Goal: Use online tool/utility: Utilize a website feature to perform a specific function

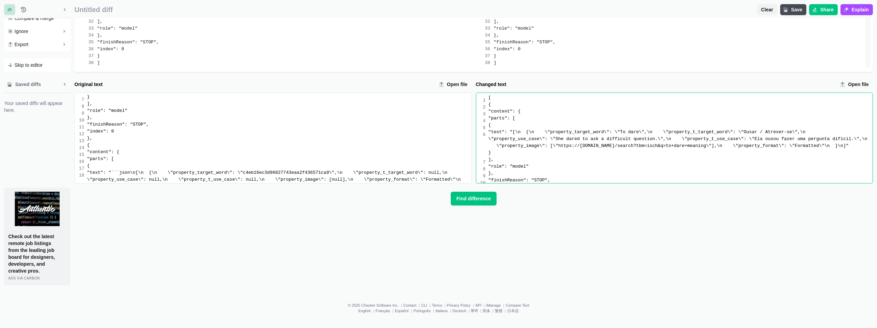
scroll to position [238, 0]
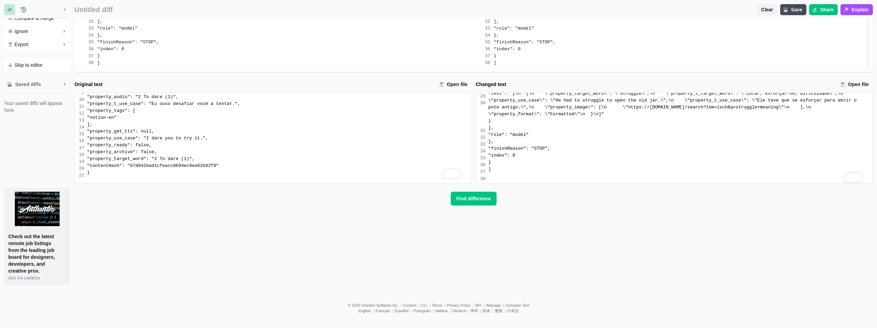
click at [544, 125] on div "}" at bounding box center [680, 121] width 384 height 7
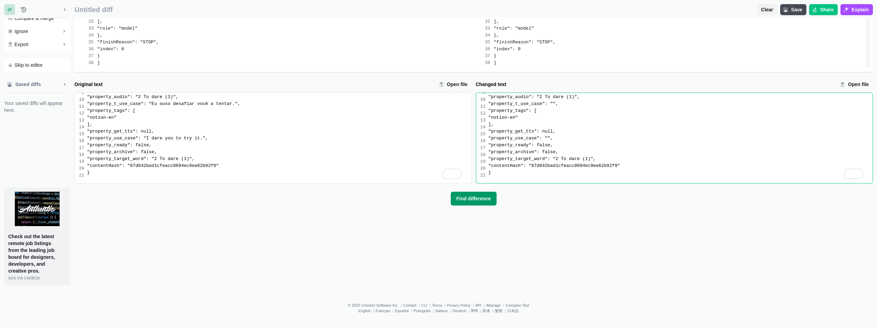
click at [472, 198] on span "Find difference" at bounding box center [473, 198] width 37 height 7
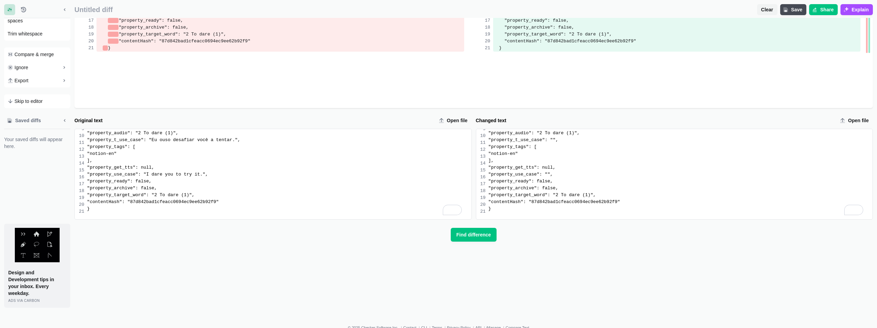
scroll to position [207, 0]
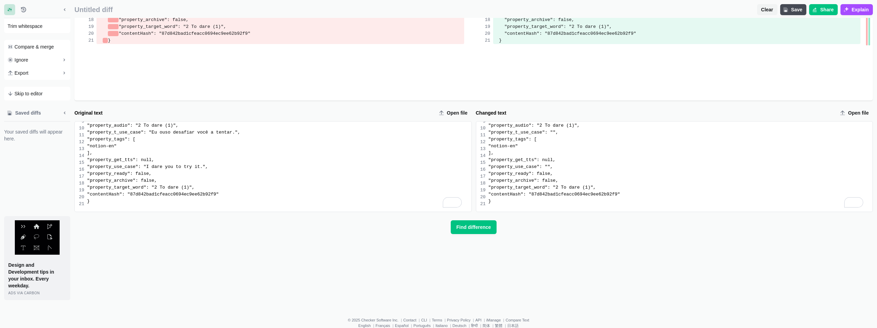
click at [328, 169] on div ""property_use_case": "I dare you to try it."," at bounding box center [279, 167] width 384 height 7
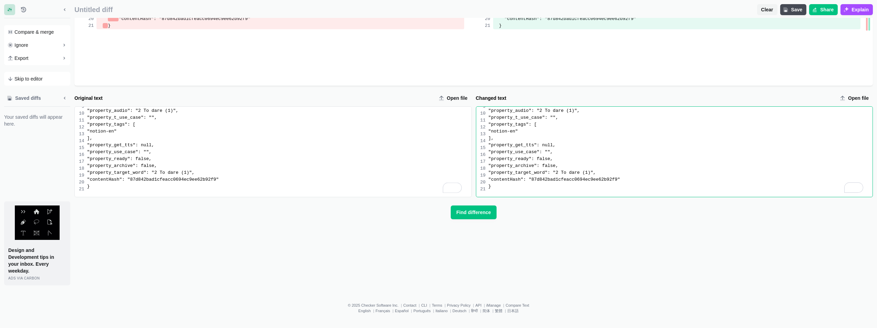
click at [594, 142] on div "]," at bounding box center [680, 138] width 384 height 7
click at [451, 206] on button "Find difference" at bounding box center [473, 213] width 45 height 14
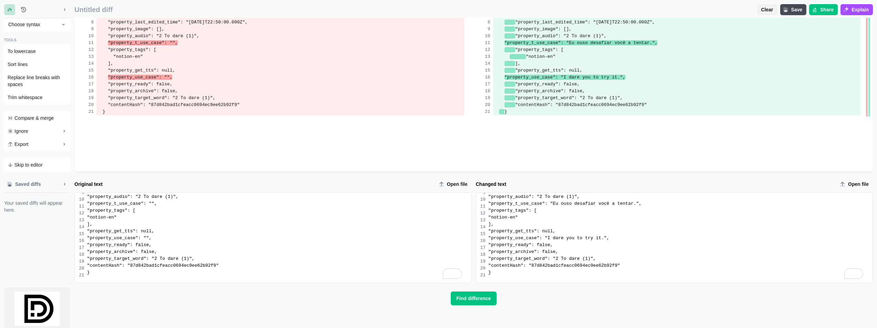
scroll to position [207, 0]
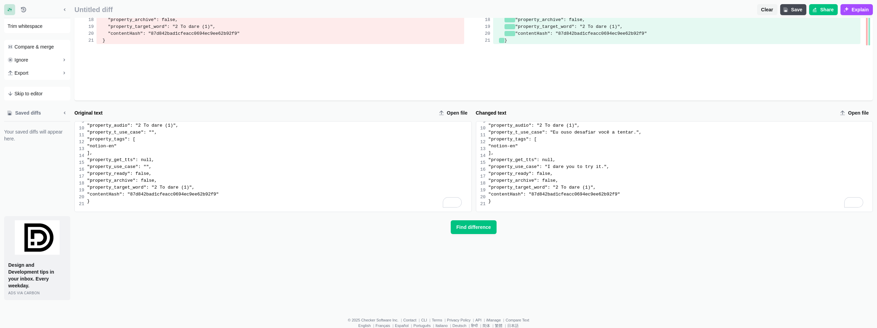
click at [604, 167] on div ""property_use_case": "I dare you to try it."," at bounding box center [680, 167] width 384 height 7
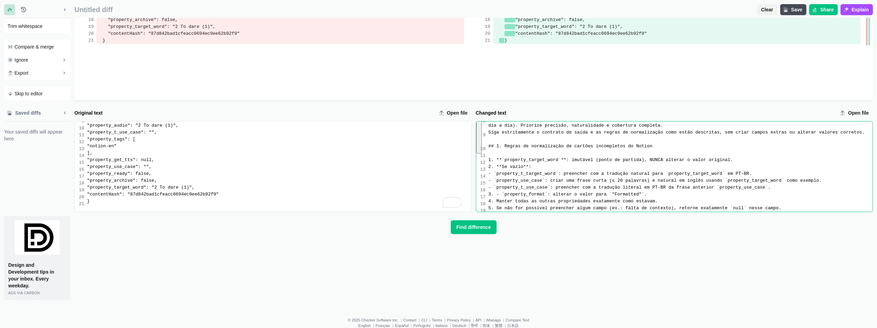
scroll to position [425, 0]
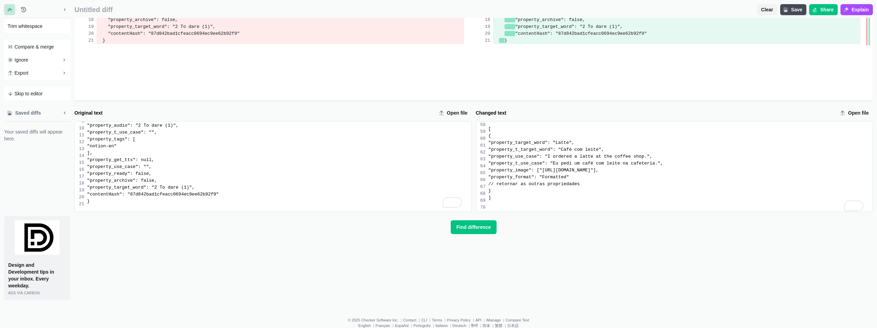
click at [220, 153] on div "{ "id": "2505bba0-49b5-8096-b7ce-d912bc56dbc5", "name": "2 To dare (1)", "url":…" at bounding box center [277, 132] width 387 height 147
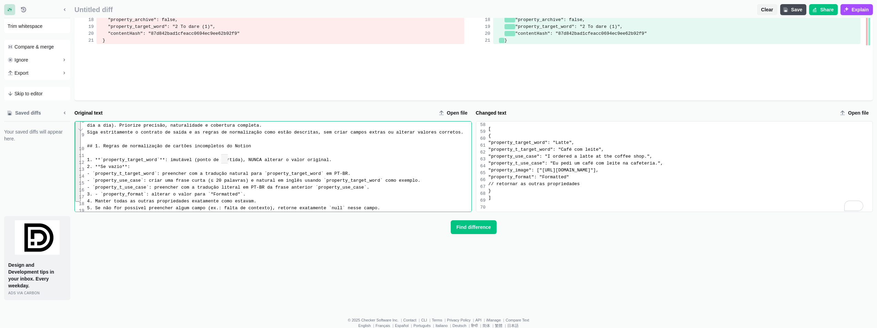
scroll to position [404, 0]
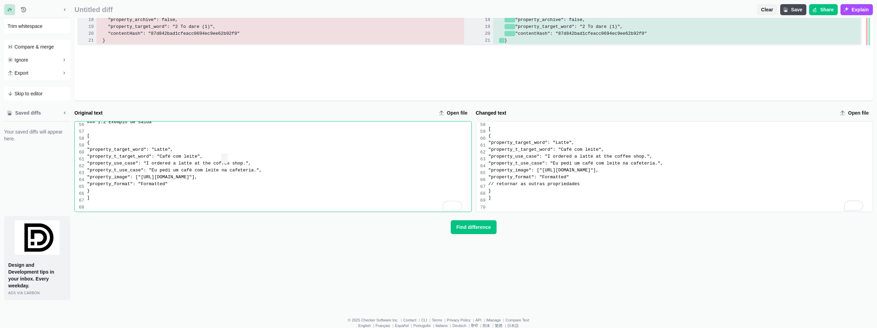
click at [470, 226] on span "Find difference" at bounding box center [473, 227] width 37 height 7
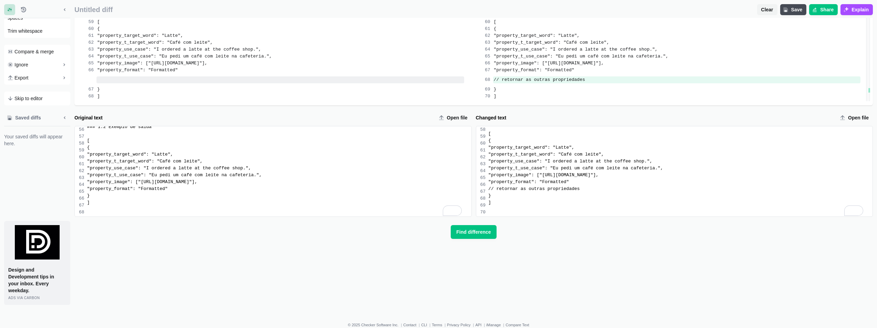
scroll to position [538, 0]
